Goal: Task Accomplishment & Management: Complete application form

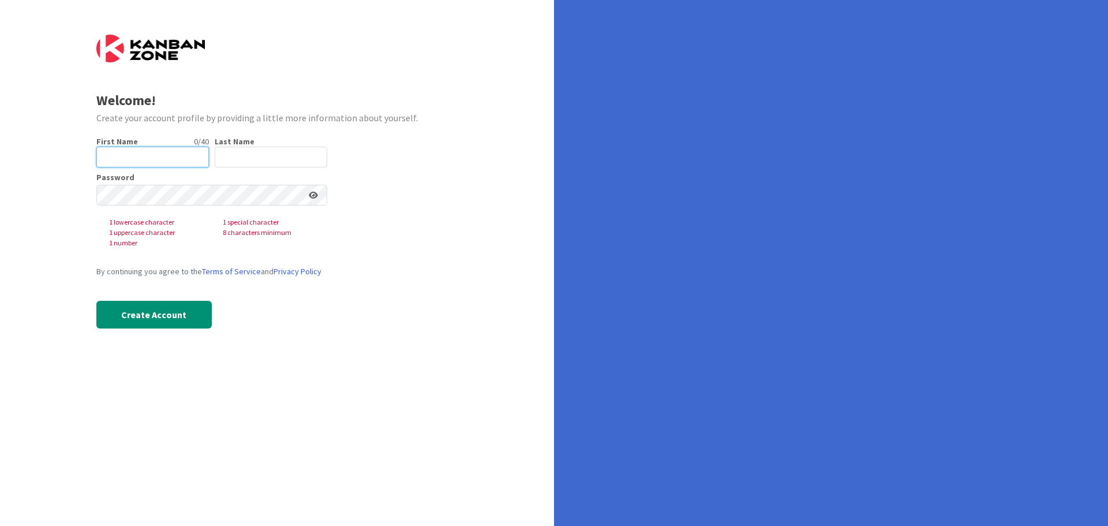
click at [188, 161] on input "text" at bounding box center [152, 157] width 113 height 21
click at [460, 167] on div "Welcome! Create your account profile by providing a little more information abo…" at bounding box center [277, 263] width 554 height 526
click at [156, 166] on input "text" at bounding box center [152, 157] width 113 height 21
type input "Paulo"
type input "Oliveira"
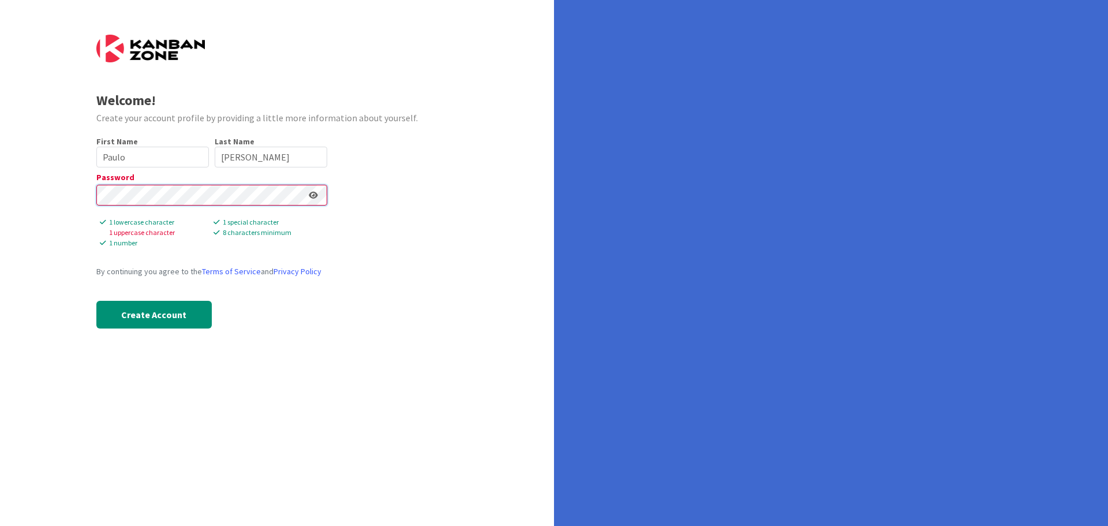
click at [20, 187] on div "Welcome! Create your account profile by providing a little more information abo…" at bounding box center [277, 263] width 554 height 526
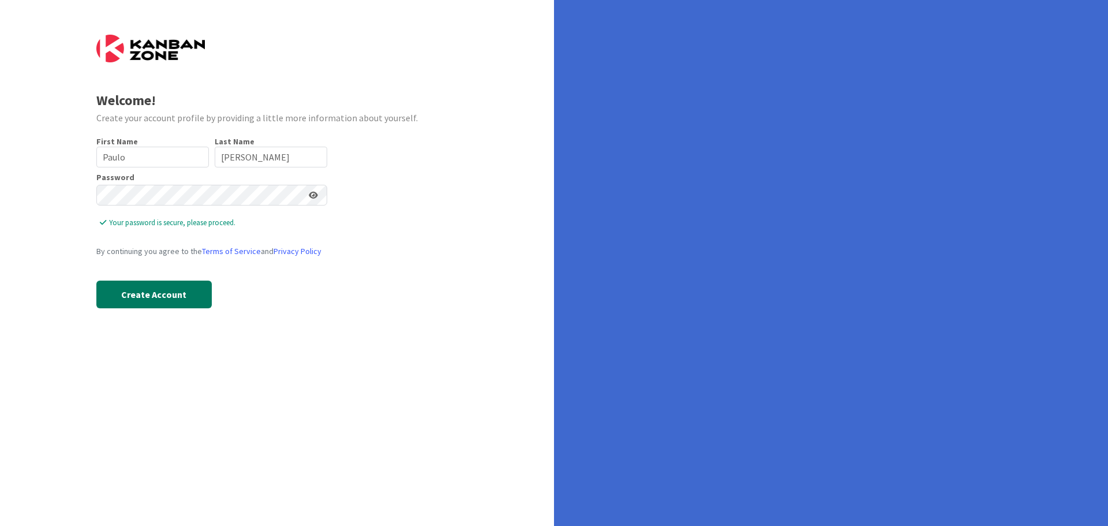
click at [150, 295] on button "Create Account" at bounding box center [153, 295] width 115 height 28
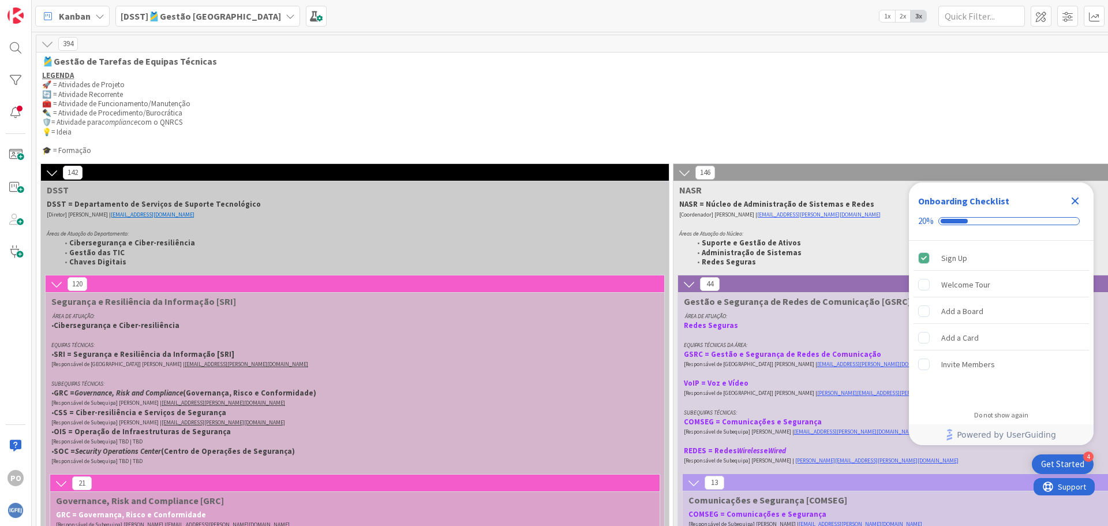
click at [320, 71] on p "LEGENDA" at bounding box center [948, 75] width 1813 height 9
drag, startPoint x: 344, startPoint y: 0, endPoint x: 711, endPoint y: 25, distance: 368.0
click at [711, 25] on div "Kanban [DSST]🎽Gestão Equipas 1x 2x 3x" at bounding box center [570, 16] width 1077 height 32
